Goal: Transaction & Acquisition: Download file/media

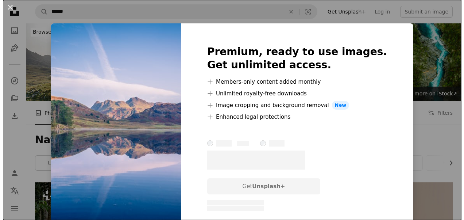
scroll to position [669, 0]
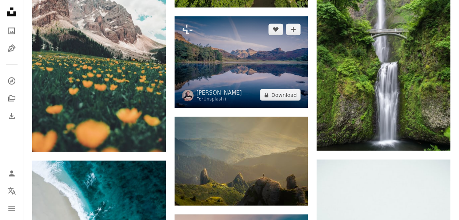
click at [242, 82] on img at bounding box center [241, 62] width 134 height 92
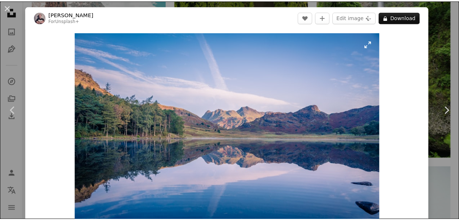
scroll to position [61, 0]
